Goal: Task Accomplishment & Management: Manage account settings

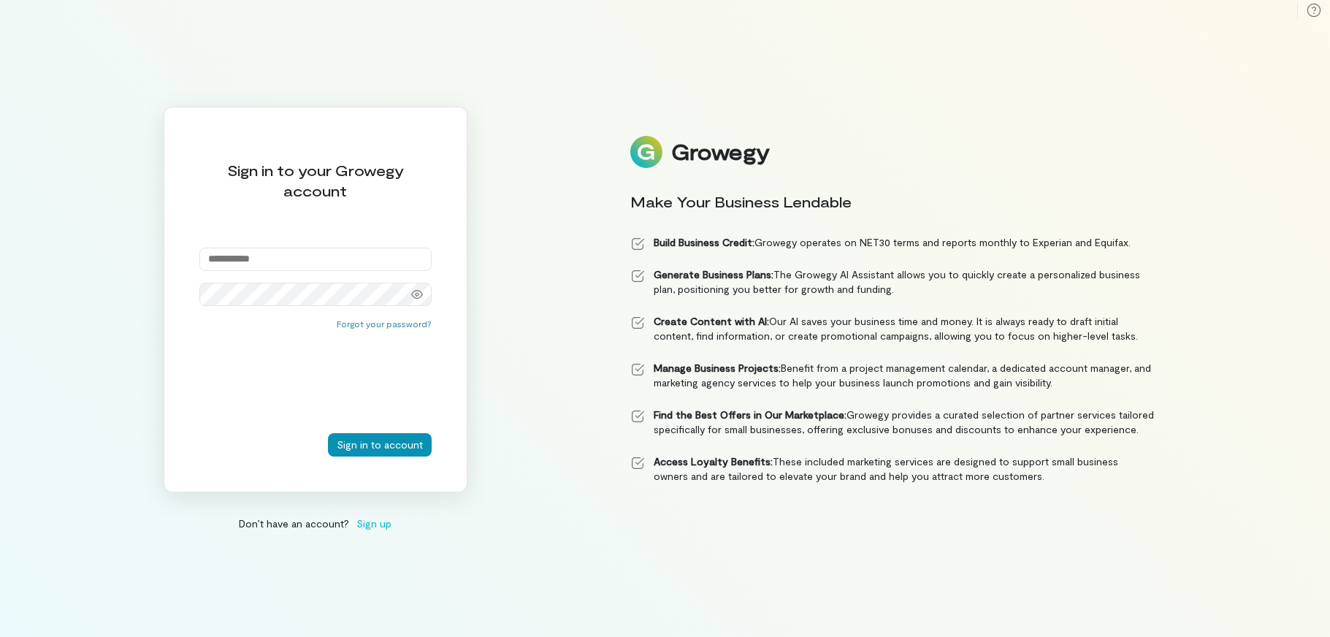
type input "**********"
click at [382, 444] on button "Sign in to account" at bounding box center [380, 444] width 104 height 23
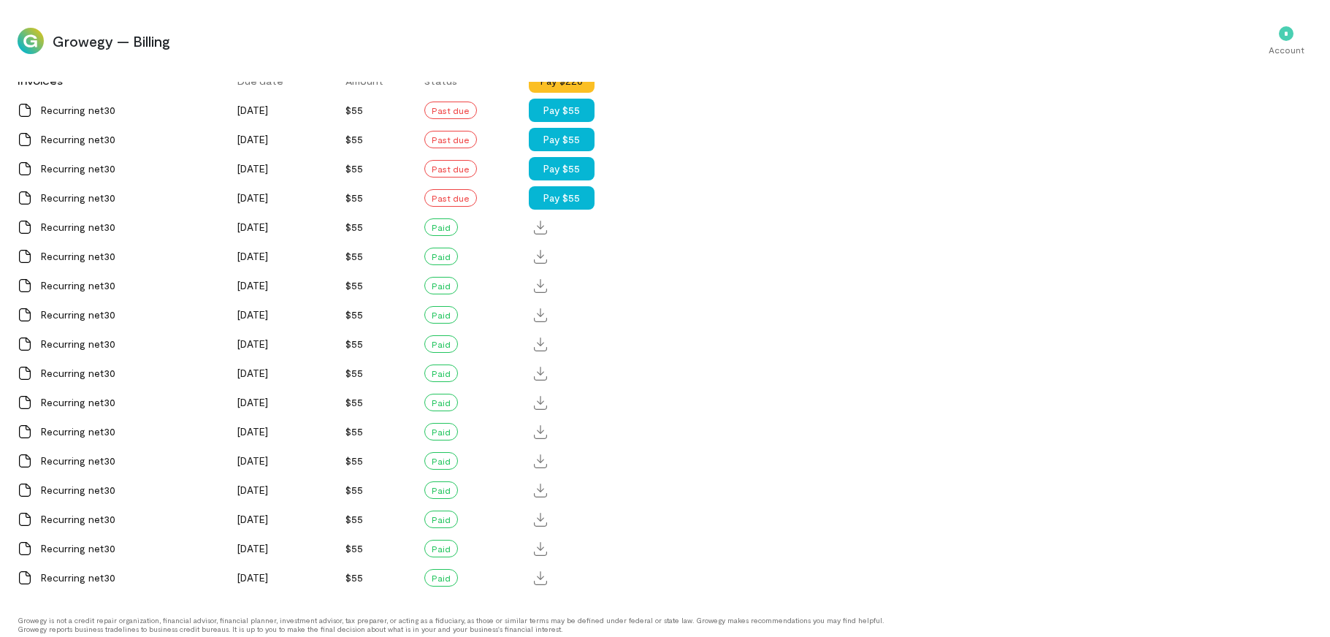
scroll to position [1024, 0]
